Goal: Task Accomplishment & Management: Complete application form

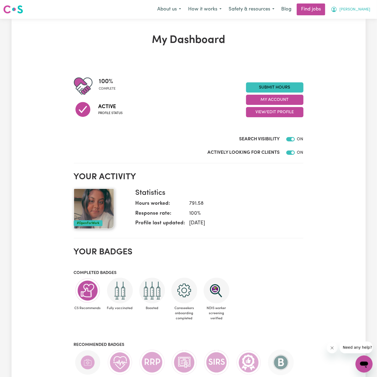
click at [359, 7] on span "[PERSON_NAME]" at bounding box center [354, 10] width 31 height 6
click at [355, 18] on link "My Account" at bounding box center [352, 21] width 42 height 10
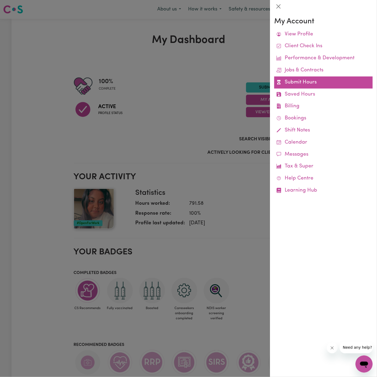
click at [310, 84] on link "Submit Hours" at bounding box center [323, 82] width 98 height 12
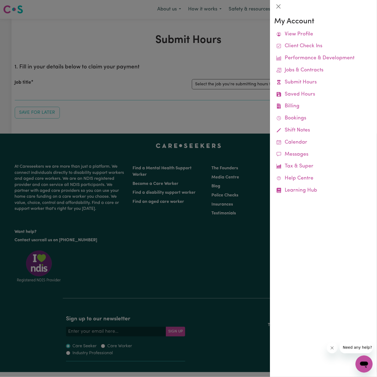
click at [222, 82] on div at bounding box center [188, 188] width 377 height 377
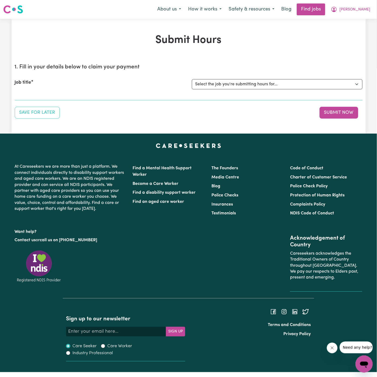
click at [226, 83] on select "Select the job you're submitting hours for... [[PERSON_NAME]] [DEMOGRAPHIC_DATA…" at bounding box center [277, 84] width 170 height 10
select select "15149"
click at [192, 79] on select "Select the job you're submitting hours for... [[PERSON_NAME]] [DEMOGRAPHIC_DATA…" at bounding box center [277, 84] width 170 height 10
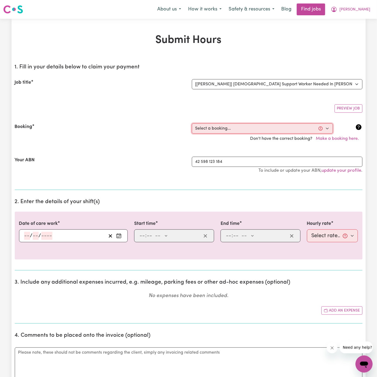
click at [250, 128] on select "Select a booking... [DATE] 5:30pm to 8:00pm (ONE-OFF) [DATE] 08:00pm to 10:00pm…" at bounding box center [262, 128] width 141 height 10
select select "367825"
click at [192, 123] on select "Select a booking... [DATE] 5:30pm to 8:00pm (ONE-OFF) [DATE] 08:00pm to 10:00pm…" at bounding box center [262, 128] width 141 height 10
type input "[DATE]"
type input "25"
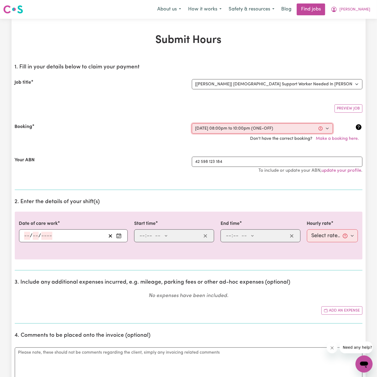
type input "9"
type input "2025"
type input "20:00"
type input "8"
type input "0"
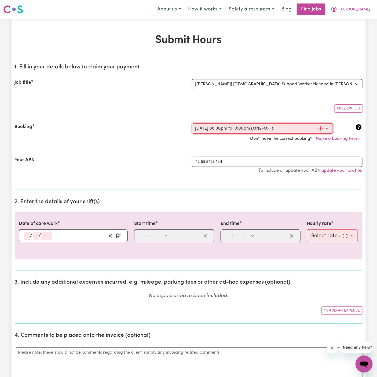
select select "pm"
type input "22:00"
type input "10"
type input "0"
select select "pm"
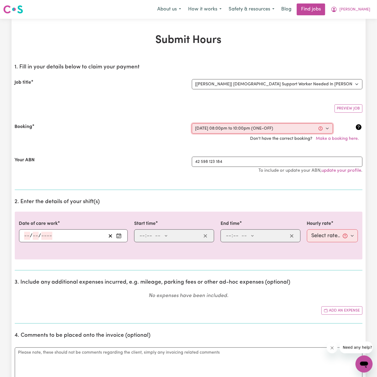
select select "45-Weekday"
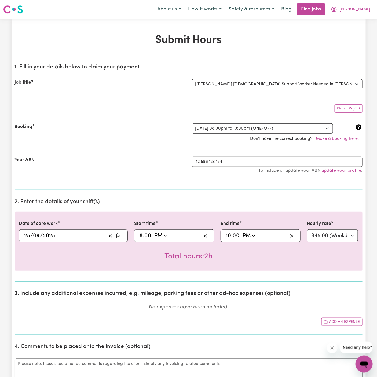
click at [141, 233] on input "8" at bounding box center [141, 236] width 4 height 8
type input "13:00"
type input "1"
type input "22:00"
type input "10"
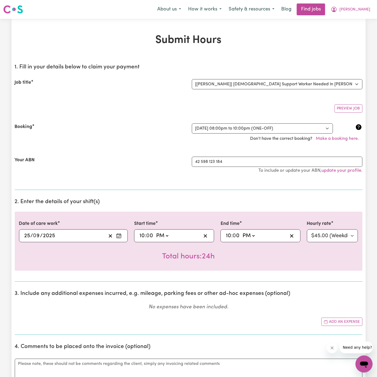
click at [227, 233] on input "10" at bounding box center [228, 236] width 6 height 8
click at [231, 233] on input "10" at bounding box center [228, 236] width 6 height 8
type input "13:00"
type input "1"
type input "12:00"
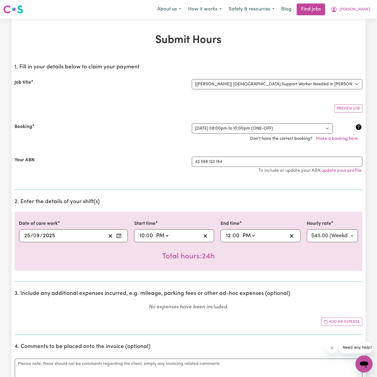
type input "12"
click at [246, 234] on select "AM PM" at bounding box center [248, 236] width 14 height 8
select select "am"
click at [241, 232] on select "AM PM" at bounding box center [248, 236] width 14 height 8
type input "00:00"
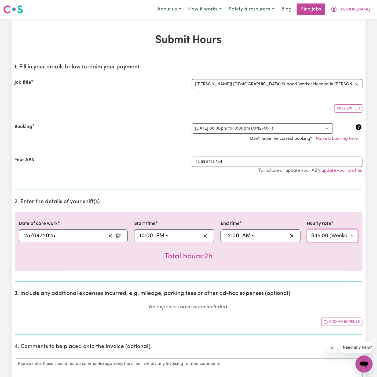
click at [327, 231] on select "Select rate... $45.00 (Weekday) $67.50 ([DATE]) $67.50 ([DATE]) $79.00 (Public …" at bounding box center [332, 235] width 51 height 13
select select "67.5-EveningCare"
click at [307, 229] on select "Select rate... $45.00 (Weekday) $67.50 ([DATE]) $67.50 ([DATE]) $79.00 (Public …" at bounding box center [332, 235] width 51 height 13
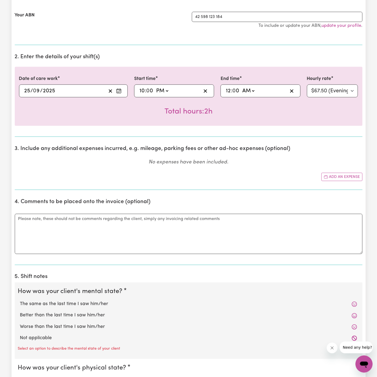
scroll to position [201, 0]
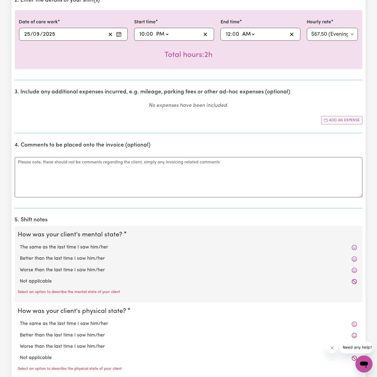
click at [54, 279] on label "Not applicable" at bounding box center [188, 281] width 337 height 7
click at [20, 278] on input "Not applicable" at bounding box center [20, 278] width 0 height 0
radio input "true"
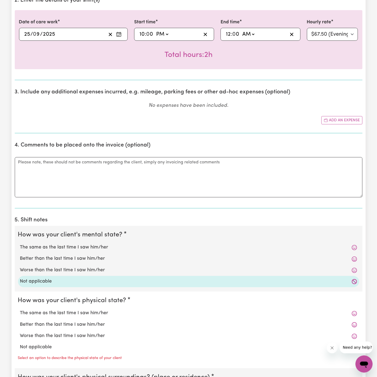
click at [49, 344] on label "Not applicable" at bounding box center [188, 347] width 337 height 7
click at [20, 344] on input "Not applicable" at bounding box center [20, 343] width 0 height 0
radio input "true"
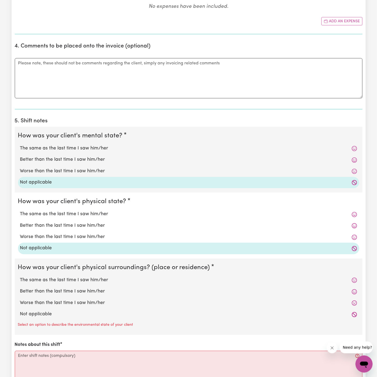
scroll to position [355, 0]
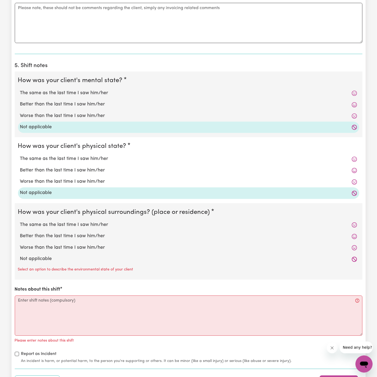
click at [63, 259] on label "Not applicable" at bounding box center [188, 258] width 337 height 7
click at [20, 255] on input "Not applicable" at bounding box center [20, 255] width 0 height 0
radio input "true"
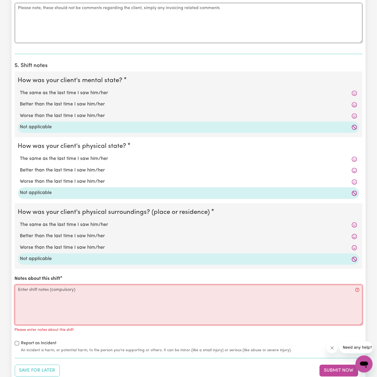
click at [61, 312] on textarea "Notes about this shift" at bounding box center [188, 305] width 347 height 40
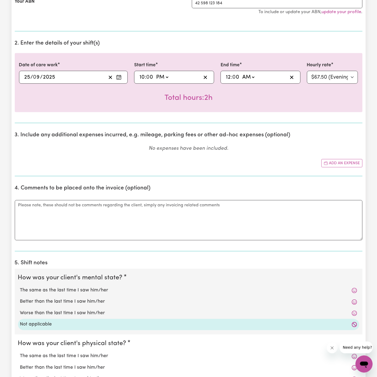
scroll to position [106, 0]
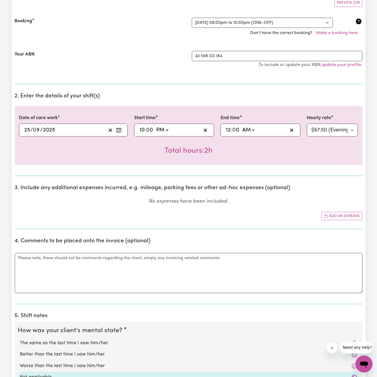
type textarea "-"
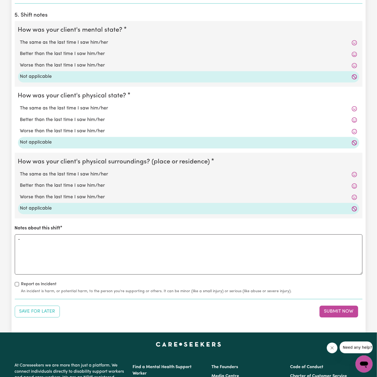
scroll to position [463, 0]
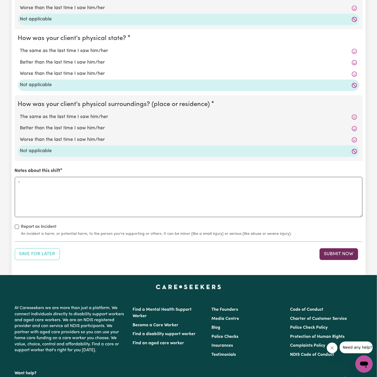
click at [344, 250] on button "Submit Now" at bounding box center [338, 254] width 39 height 12
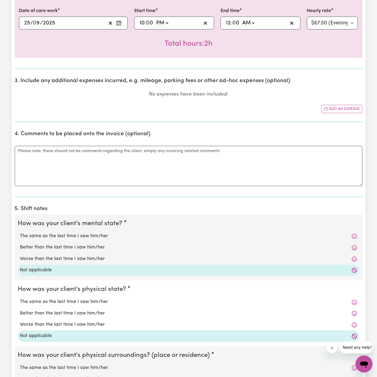
scroll to position [0, 0]
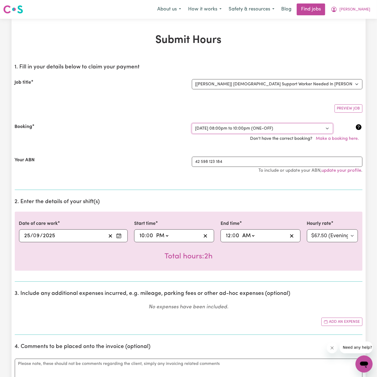
click at [229, 127] on select "Select a booking... [DATE] 5:30pm to 8:00pm (ONE-OFF) [DATE] 08:00pm to 10:00pm…" at bounding box center [262, 128] width 141 height 10
select select "366564"
click at [192, 123] on select "Select a booking... [DATE] 5:30pm to 8:00pm (ONE-OFF) [DATE] 08:00pm to 10:00pm…" at bounding box center [262, 128] width 141 height 10
select select "pm"
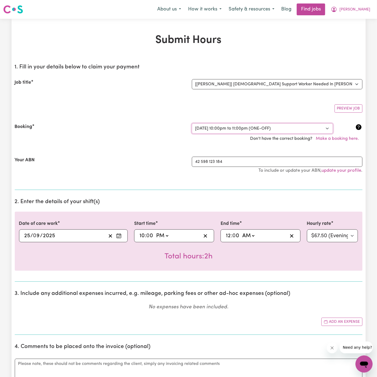
select select "45-Weekday"
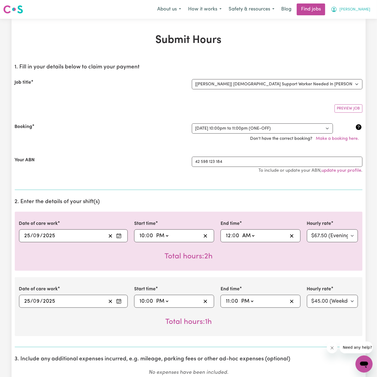
click at [362, 9] on span "[PERSON_NAME]" at bounding box center [354, 10] width 31 height 6
click at [361, 17] on link "My Account" at bounding box center [352, 21] width 42 height 10
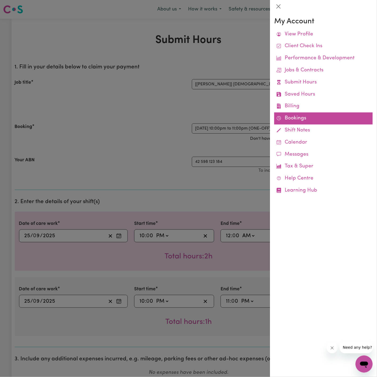
click at [290, 117] on link "Bookings" at bounding box center [323, 118] width 98 height 12
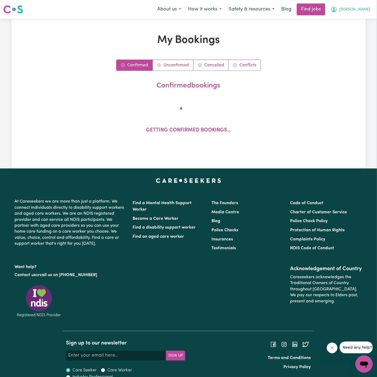
click at [359, 6] on button "[PERSON_NAME]" at bounding box center [350, 9] width 46 height 11
click at [359, 19] on link "My Account" at bounding box center [352, 21] width 42 height 10
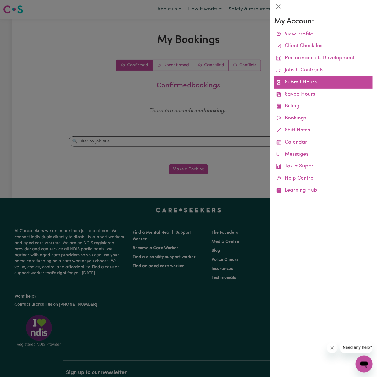
click at [296, 84] on link "Submit Hours" at bounding box center [323, 82] width 98 height 12
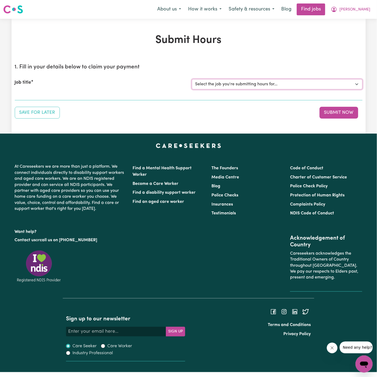
click at [259, 85] on select "Select the job you're submitting hours for... [[PERSON_NAME]] [DEMOGRAPHIC_DATA…" at bounding box center [277, 84] width 170 height 10
select select "15149"
click at [192, 79] on select "Select the job you're submitting hours for... [[PERSON_NAME]] [DEMOGRAPHIC_DATA…" at bounding box center [277, 84] width 170 height 10
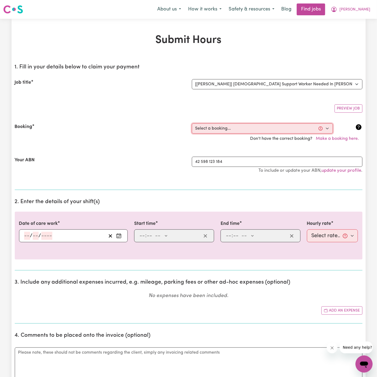
click at [235, 128] on select "Select a booking... [DATE] 5:30pm to 8:00pm (ONE-OFF) [DATE] 08:00pm to 10:00pm…" at bounding box center [262, 128] width 141 height 10
select select "366564"
click at [192, 123] on select "Select a booking... [DATE] 5:30pm to 8:00pm (ONE-OFF) [DATE] 08:00pm to 10:00pm…" at bounding box center [262, 128] width 141 height 10
type input "[DATE]"
type input "25"
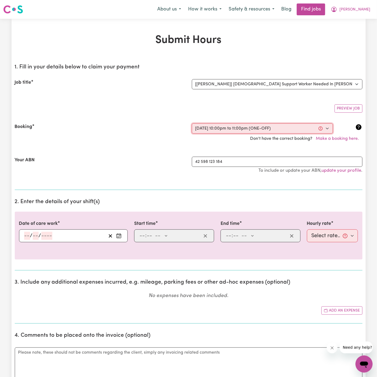
type input "9"
type input "2025"
type input "22:00"
type input "10"
type input "0"
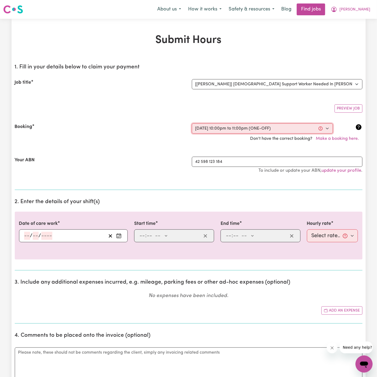
select select "pm"
type input "23:00"
type input "11"
type input "0"
select select "pm"
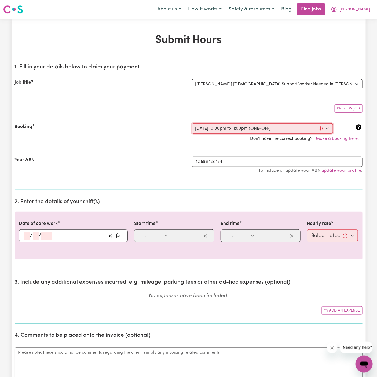
select select "45-Weekday"
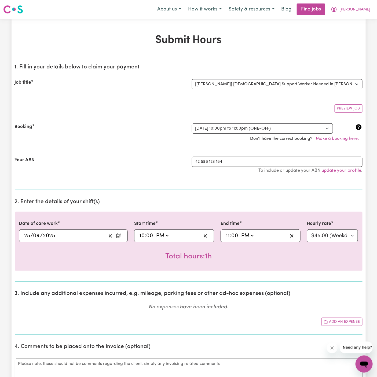
click at [226, 236] on input "11" at bounding box center [227, 236] width 4 height 8
type input "13:00"
type input "1"
type input "12:00"
type input "12"
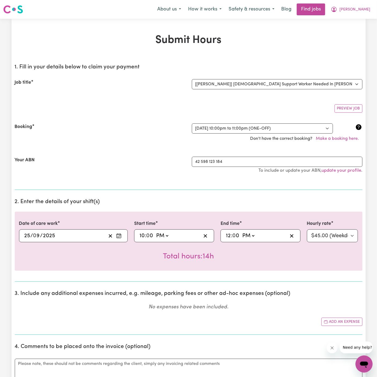
click at [252, 232] on select "AM PM" at bounding box center [248, 236] width 14 height 8
select select "am"
click at [241, 232] on select "AM PM" at bounding box center [248, 236] width 14 height 8
type input "00:00"
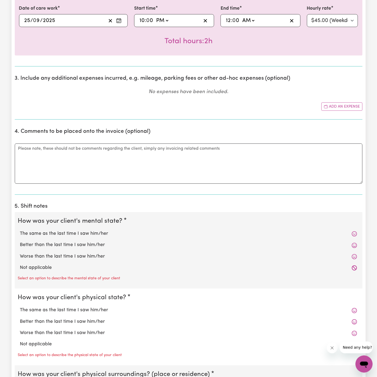
scroll to position [238, 0]
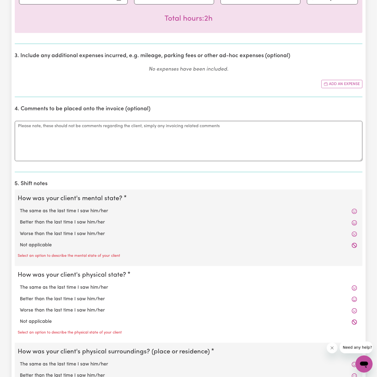
click at [109, 244] on label "Not applicable" at bounding box center [188, 245] width 337 height 7
click at [20, 242] on input "Not applicable" at bounding box center [20, 242] width 0 height 0
radio input "true"
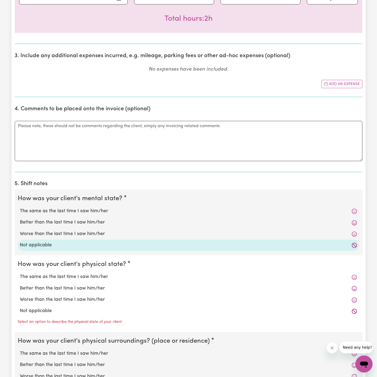
click at [72, 309] on label "Not applicable" at bounding box center [188, 310] width 337 height 7
click at [20, 307] on input "Not applicable" at bounding box center [20, 307] width 0 height 0
radio input "true"
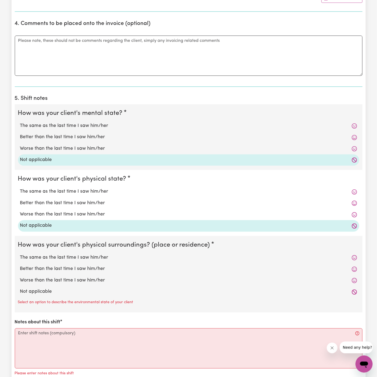
scroll to position [345, 0]
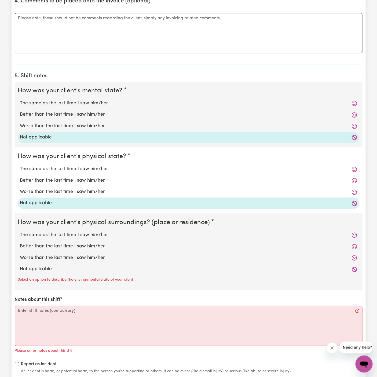
click at [69, 269] on label "Not applicable" at bounding box center [188, 269] width 337 height 7
click at [20, 266] on input "Not applicable" at bounding box center [20, 265] width 0 height 0
radio input "true"
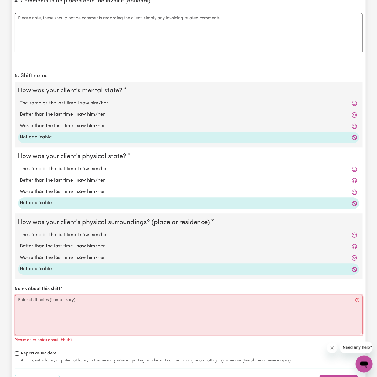
click at [73, 322] on textarea "Notes about this shift" at bounding box center [188, 315] width 347 height 40
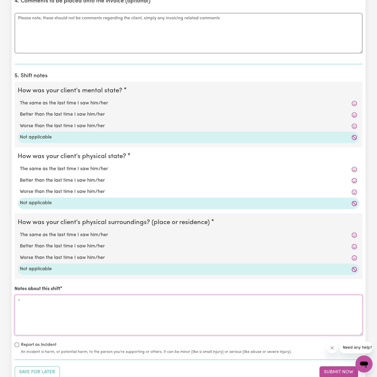
scroll to position [440, 0]
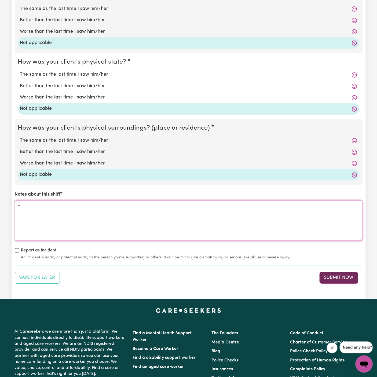
type textarea "-"
click at [337, 279] on button "Submit Now" at bounding box center [338, 278] width 39 height 12
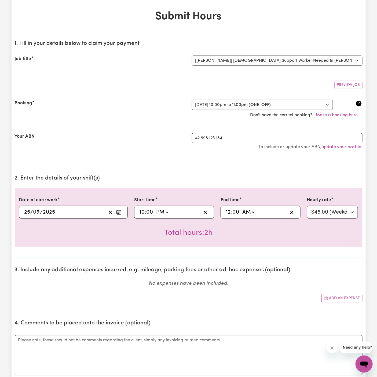
scroll to position [0, 0]
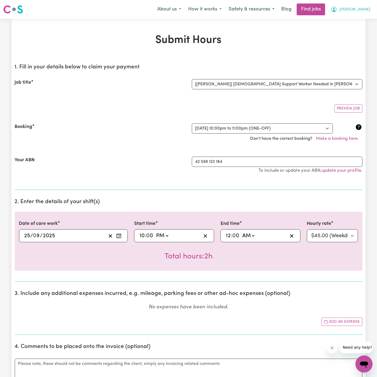
click at [360, 8] on span "[PERSON_NAME]" at bounding box center [354, 10] width 31 height 6
click at [360, 22] on link "My Account" at bounding box center [352, 21] width 42 height 10
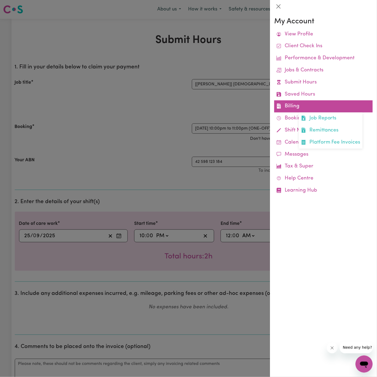
click at [292, 104] on link "Billing Job Reports Remittances Platform Fee Invoices" at bounding box center [323, 106] width 98 height 12
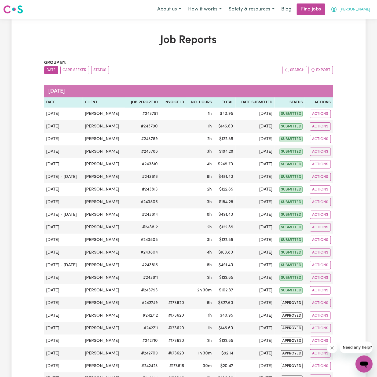
click at [356, 12] on span "[PERSON_NAME]" at bounding box center [354, 10] width 31 height 6
click at [357, 17] on link "My Account" at bounding box center [352, 21] width 42 height 10
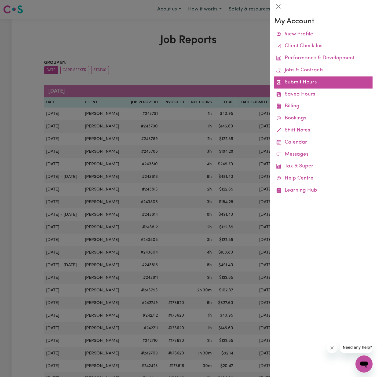
click at [300, 77] on link "Submit Hours" at bounding box center [323, 82] width 98 height 12
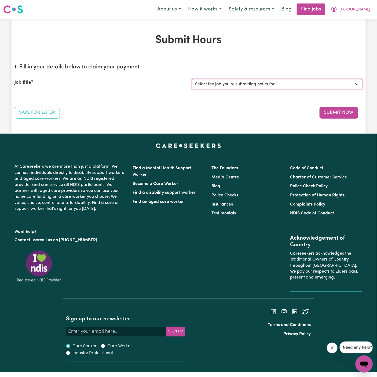
click at [244, 79] on select "Select the job you're submitting hours for... [[PERSON_NAME]] [DEMOGRAPHIC_DATA…" at bounding box center [277, 84] width 170 height 10
select select "15149"
click at [192, 79] on select "Select the job you're submitting hours for... [[PERSON_NAME]] [DEMOGRAPHIC_DATA…" at bounding box center [277, 84] width 170 height 10
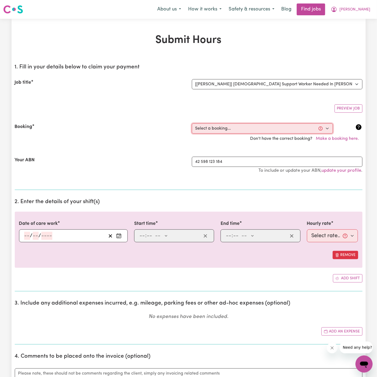
click at [249, 128] on select "Select a booking... [DATE] 5:30pm to 8:00pm (ONE-OFF) [DATE] 08:00pm to 10:00pm…" at bounding box center [262, 128] width 141 height 10
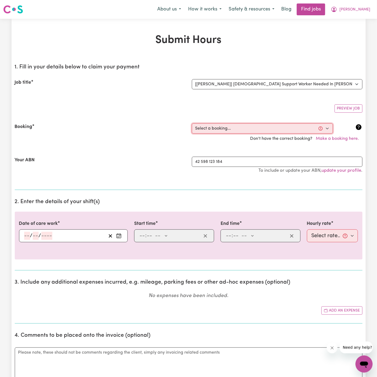
select select "367827"
click at [192, 123] on select "Select a booking... [DATE] 5:30pm to 8:00pm (ONE-OFF) [DATE] 08:00pm to 10:00pm…" at bounding box center [262, 128] width 141 height 10
type input "[DATE]"
type input "26"
type input "9"
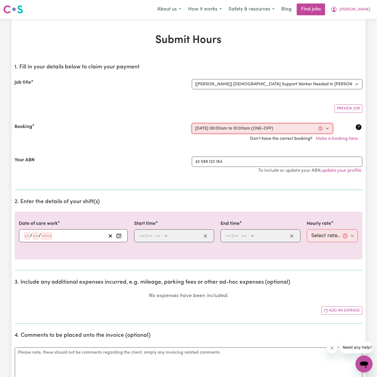
type input "2025"
type input "06:00"
type input "6"
type input "0"
select select "am"
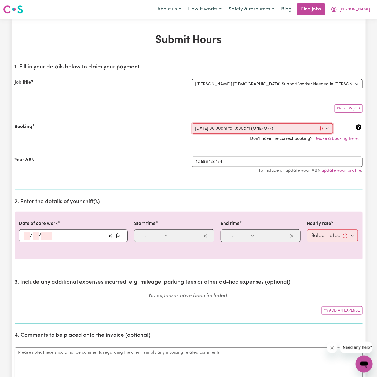
type input "10:00"
type input "10"
type input "0"
select select "am"
select select "45-Weekday"
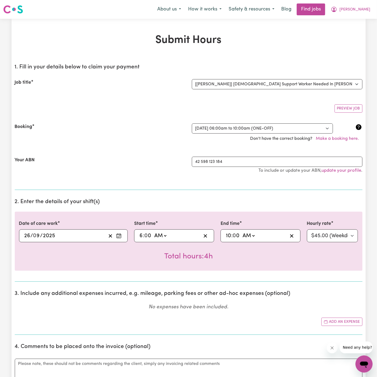
click at [139, 238] on input "6" at bounding box center [141, 236] width 4 height 8
type input "01:00"
type input "1"
type input "00:00"
type input "12"
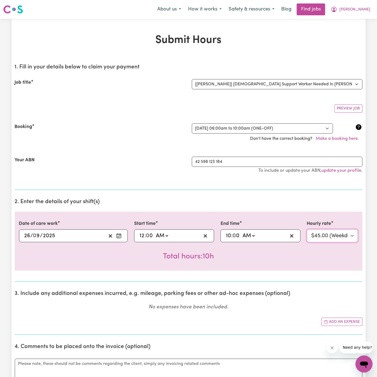
click at [338, 231] on select "Select rate... $45.00 (Weekday) $67.50 ([DATE]) $67.50 ([DATE]) $79.00 (Public …" at bounding box center [332, 235] width 51 height 13
select select "79-PublicHoliday"
click at [307, 229] on select "Select rate... $45.00 (Weekday) $67.50 ([DATE]) $67.50 ([DATE]) $79.00 (Public …" at bounding box center [332, 235] width 51 height 13
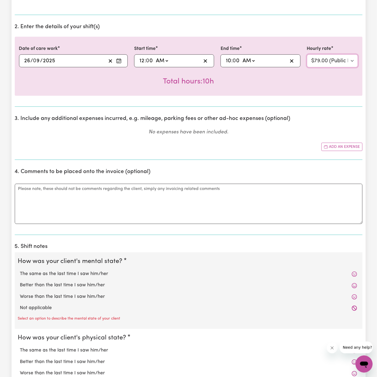
scroll to position [201, 0]
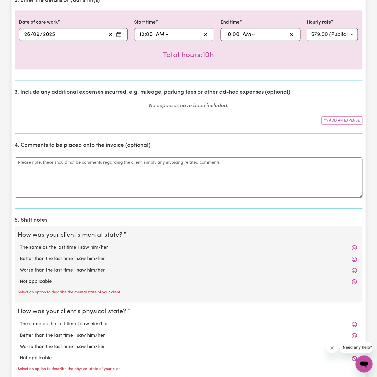
click at [59, 279] on label "Not applicable" at bounding box center [188, 281] width 337 height 7
click at [20, 278] on input "Not applicable" at bounding box center [20, 278] width 0 height 0
radio input "true"
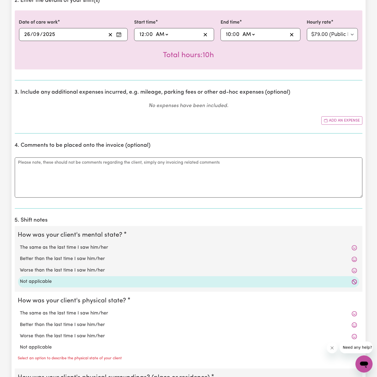
click at [46, 344] on label "Not applicable" at bounding box center [188, 347] width 337 height 7
click at [20, 344] on input "Not applicable" at bounding box center [20, 344] width 0 height 0
radio input "true"
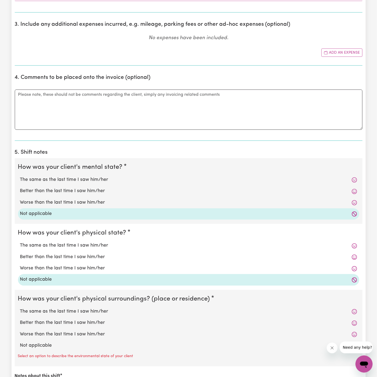
click at [65, 342] on label "Not applicable" at bounding box center [188, 345] width 337 height 7
click at [20, 342] on input "Not applicable" at bounding box center [20, 342] width 0 height 0
radio input "true"
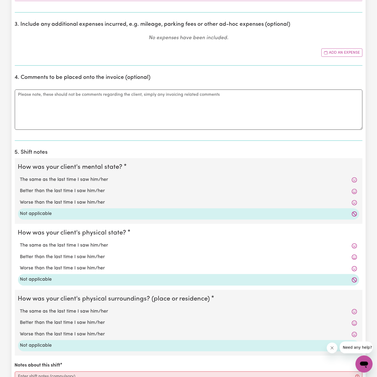
scroll to position [327, 0]
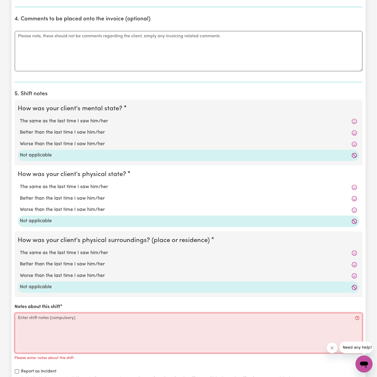
click at [69, 329] on textarea "Notes about this shift" at bounding box center [188, 333] width 347 height 40
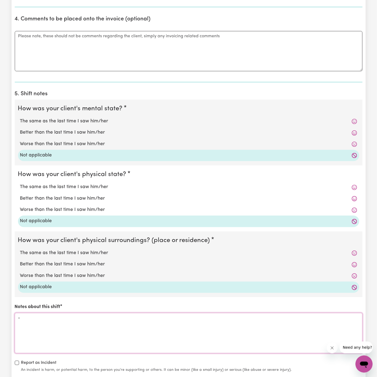
scroll to position [380, 0]
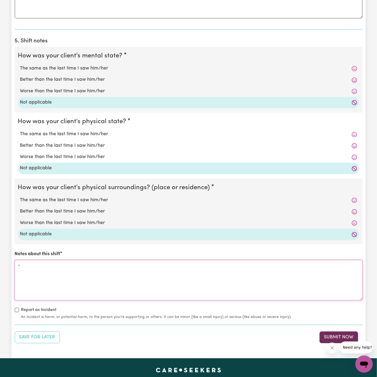
type textarea "-"
click at [335, 337] on button "Submit Now" at bounding box center [338, 337] width 39 height 12
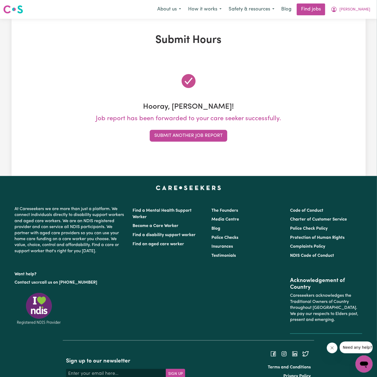
scroll to position [0, 0]
click at [358, 9] on span "[PERSON_NAME]" at bounding box center [354, 10] width 31 height 6
click at [358, 18] on link "My Account" at bounding box center [352, 21] width 42 height 10
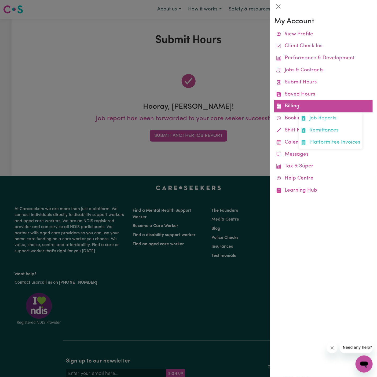
click at [300, 102] on link "Billing Job Reports Remittances Platform Fee Invoices" at bounding box center [323, 106] width 98 height 12
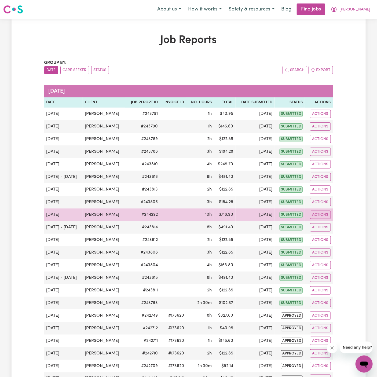
click at [168, 210] on td at bounding box center [173, 214] width 26 height 13
drag, startPoint x: 138, startPoint y: 213, endPoint x: 177, endPoint y: 212, distance: 39.2
click at [177, 212] on tr "[DATE] [PERSON_NAME] # 244292 10h $ 718.90 [DATE] submitted Actions" at bounding box center [188, 214] width 288 height 13
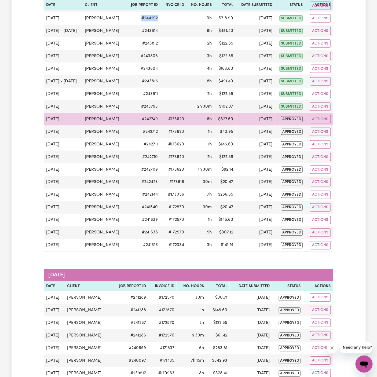
scroll to position [106, 0]
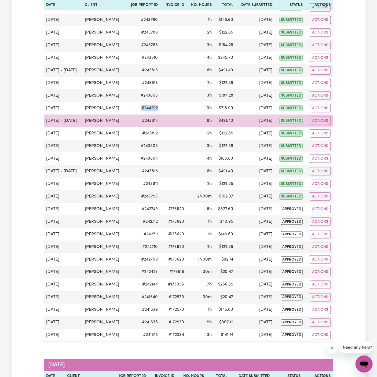
copy td "# 244292"
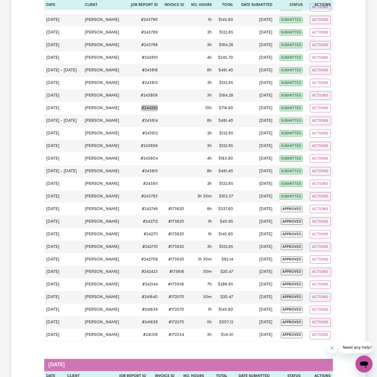
scroll to position [0, 0]
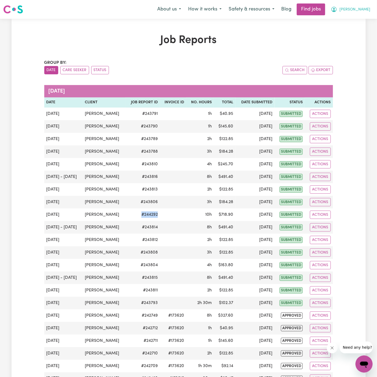
click at [363, 9] on span "[PERSON_NAME]" at bounding box center [354, 10] width 31 height 6
click at [362, 17] on link "My Account" at bounding box center [352, 21] width 42 height 10
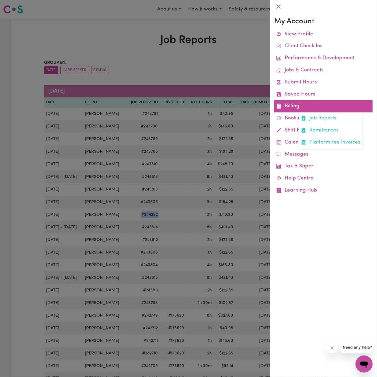
click at [286, 108] on link "Billing Job Reports Remittances Platform Fee Invoices" at bounding box center [323, 106] width 98 height 12
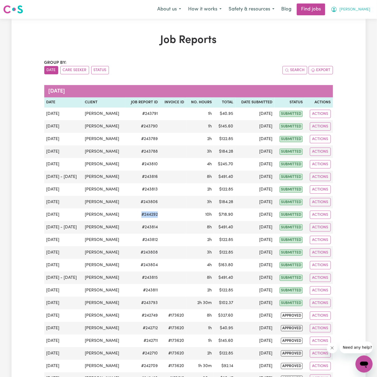
click at [364, 9] on span "[PERSON_NAME]" at bounding box center [354, 10] width 31 height 6
click at [348, 16] on link "My Account" at bounding box center [352, 21] width 42 height 10
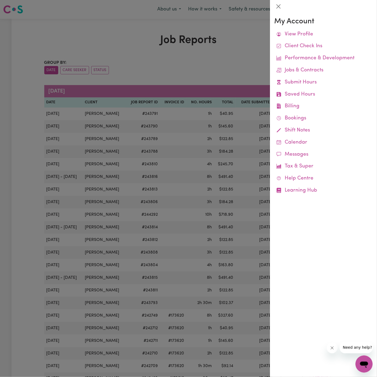
click at [199, 44] on div at bounding box center [188, 188] width 377 height 377
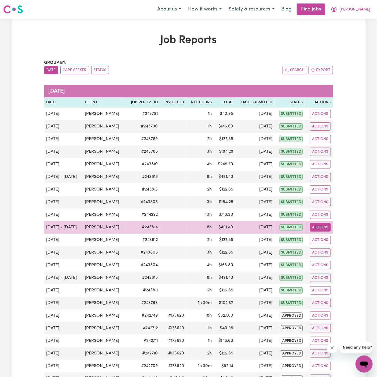
click at [320, 227] on button "Actions" at bounding box center [320, 227] width 21 height 8
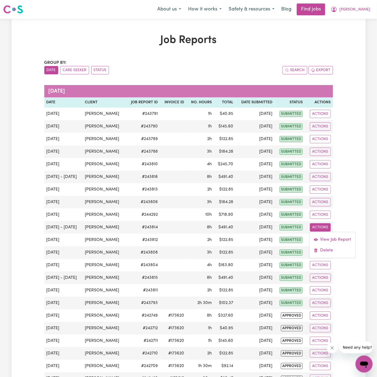
click at [362, 11] on span "[PERSON_NAME]" at bounding box center [354, 10] width 31 height 6
click at [356, 45] on link "Logout" at bounding box center [352, 41] width 42 height 10
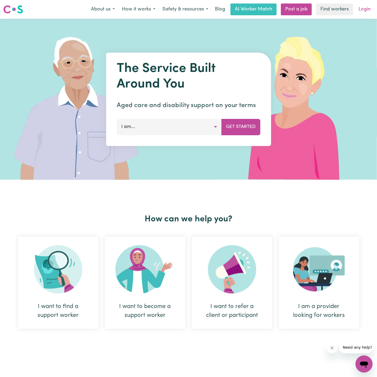
click at [364, 12] on link "Login" at bounding box center [364, 9] width 18 height 12
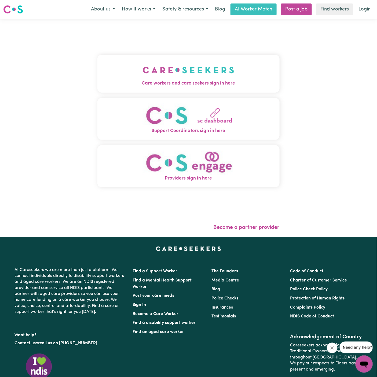
click at [158, 78] on img "Care workers and care seekers sign in here" at bounding box center [188, 70] width 91 height 20
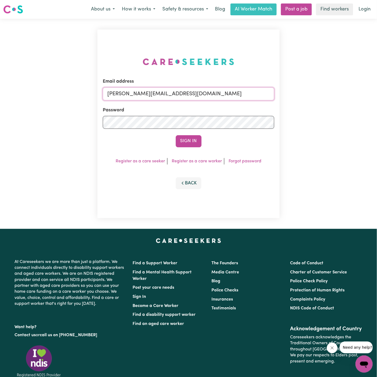
click at [228, 92] on input "[PERSON_NAME][EMAIL_ADDRESS][DOMAIN_NAME]" at bounding box center [188, 93] width 171 height 13
drag, startPoint x: 135, startPoint y: 92, endPoint x: 336, endPoint y: 107, distance: 202.2
click at [336, 107] on div "Email address superuser~[EMAIL_ADDRESS][DOMAIN_NAME] Password Sign In Register …" at bounding box center [188, 124] width 377 height 210
type input "[EMAIL_ADDRESS][DOMAIN_NAME]"
click at [197, 140] on button "Sign In" at bounding box center [189, 141] width 26 height 12
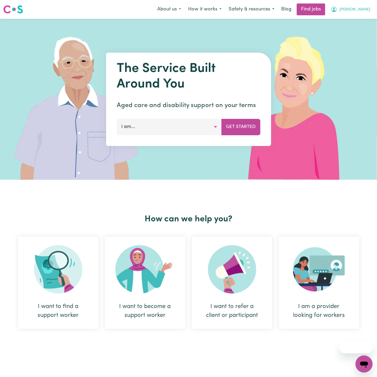
click at [358, 11] on span "[PERSON_NAME]" at bounding box center [354, 10] width 31 height 6
click at [354, 39] on link "Logout" at bounding box center [352, 41] width 42 height 10
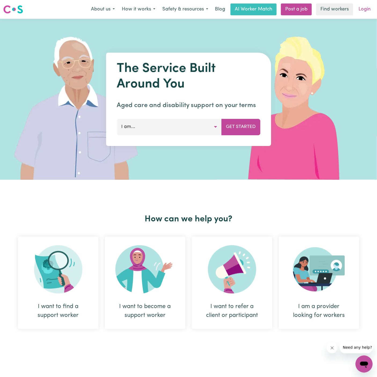
click at [365, 9] on link "Login" at bounding box center [364, 9] width 18 height 12
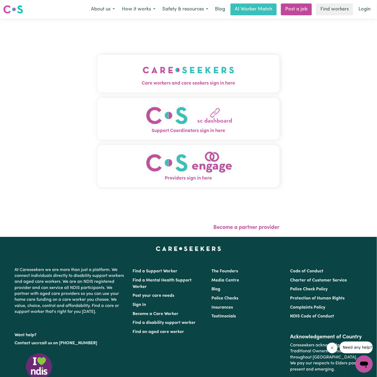
click at [188, 68] on img "Care workers and care seekers sign in here" at bounding box center [188, 70] width 91 height 20
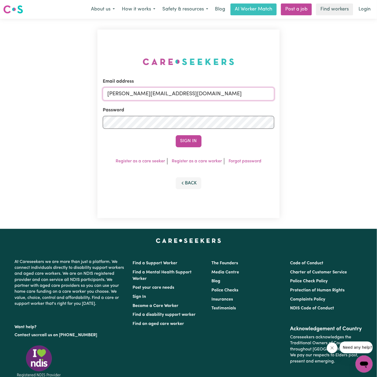
click at [205, 96] on input "[PERSON_NAME][EMAIL_ADDRESS][DOMAIN_NAME]" at bounding box center [188, 93] width 171 height 13
drag, startPoint x: 135, startPoint y: 94, endPoint x: 362, endPoint y: 95, distance: 227.3
click at [362, 95] on div "Email address superuser~ClientLeumeahALC@careseekers.com.au Password Sign In Re…" at bounding box center [188, 124] width 377 height 210
type input "superuser~DarylRichardsonLifeful@careseekers.com.au"
click at [190, 141] on button "Sign In" at bounding box center [189, 141] width 26 height 12
